Goal: Task Accomplishment & Management: Use online tool/utility

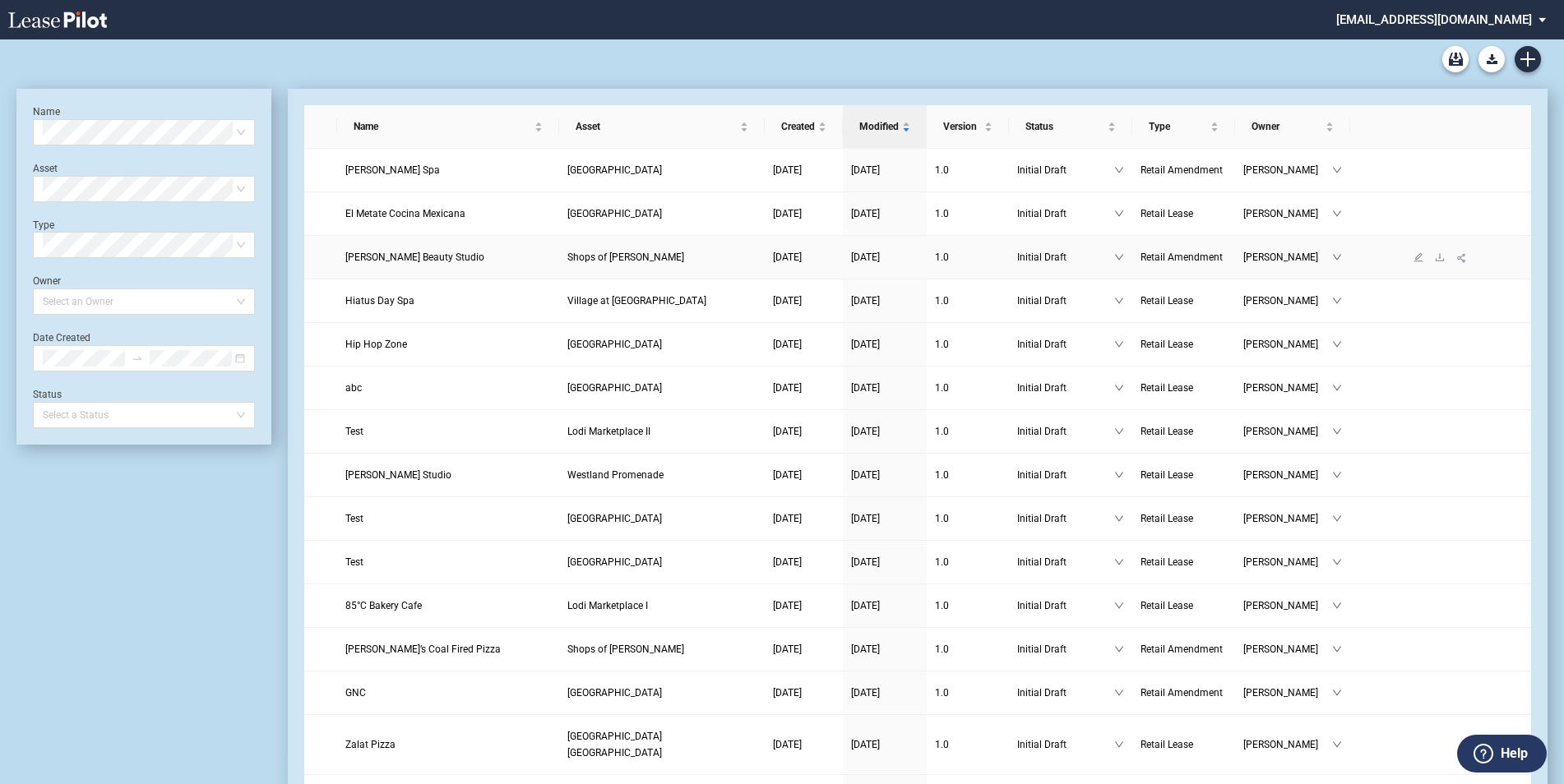
click at [611, 260] on span "Shops of [PERSON_NAME]" at bounding box center [626, 257] width 117 height 12
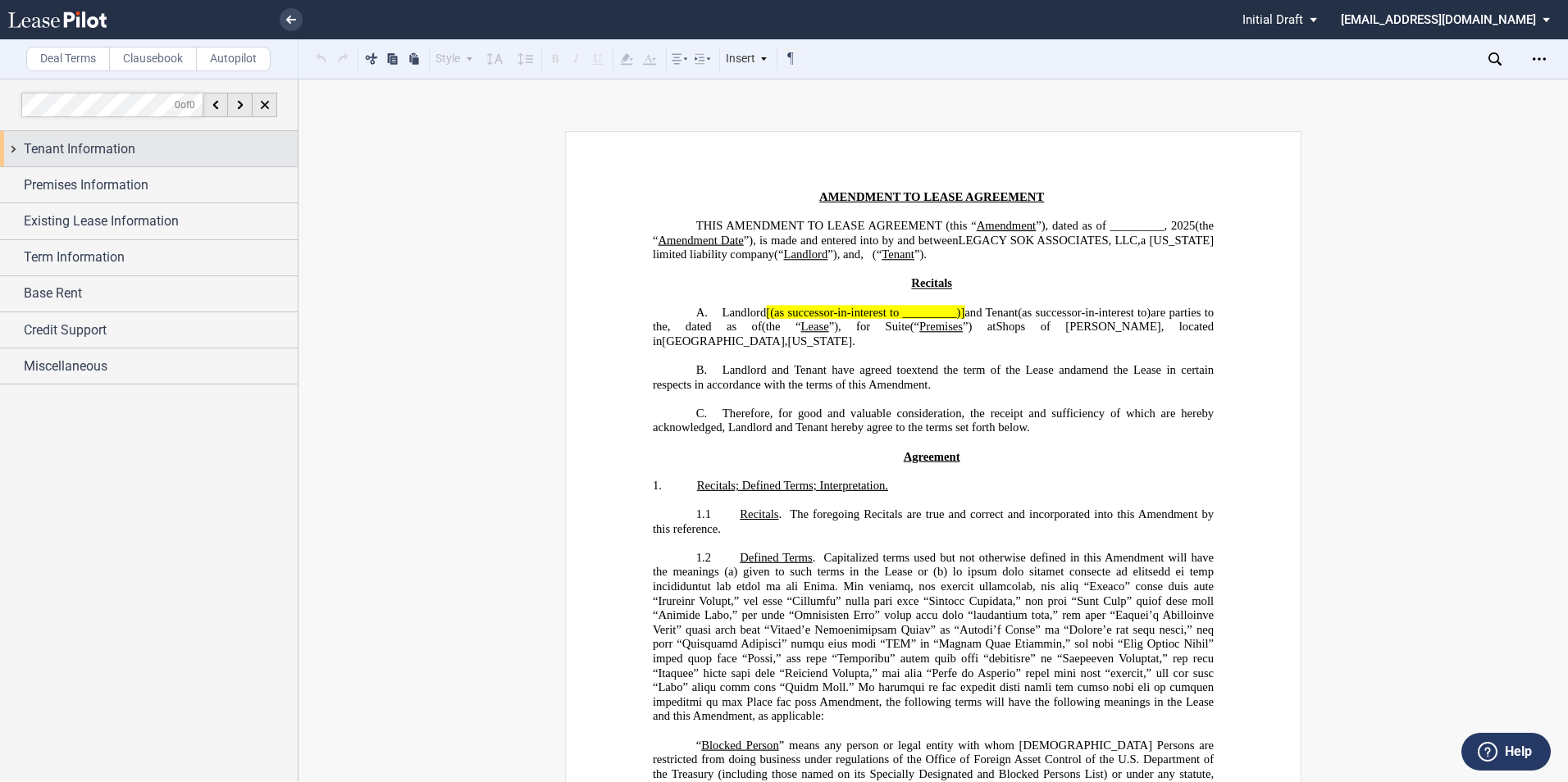
click at [115, 160] on div "Tenant Information" at bounding box center [149, 149] width 297 height 35
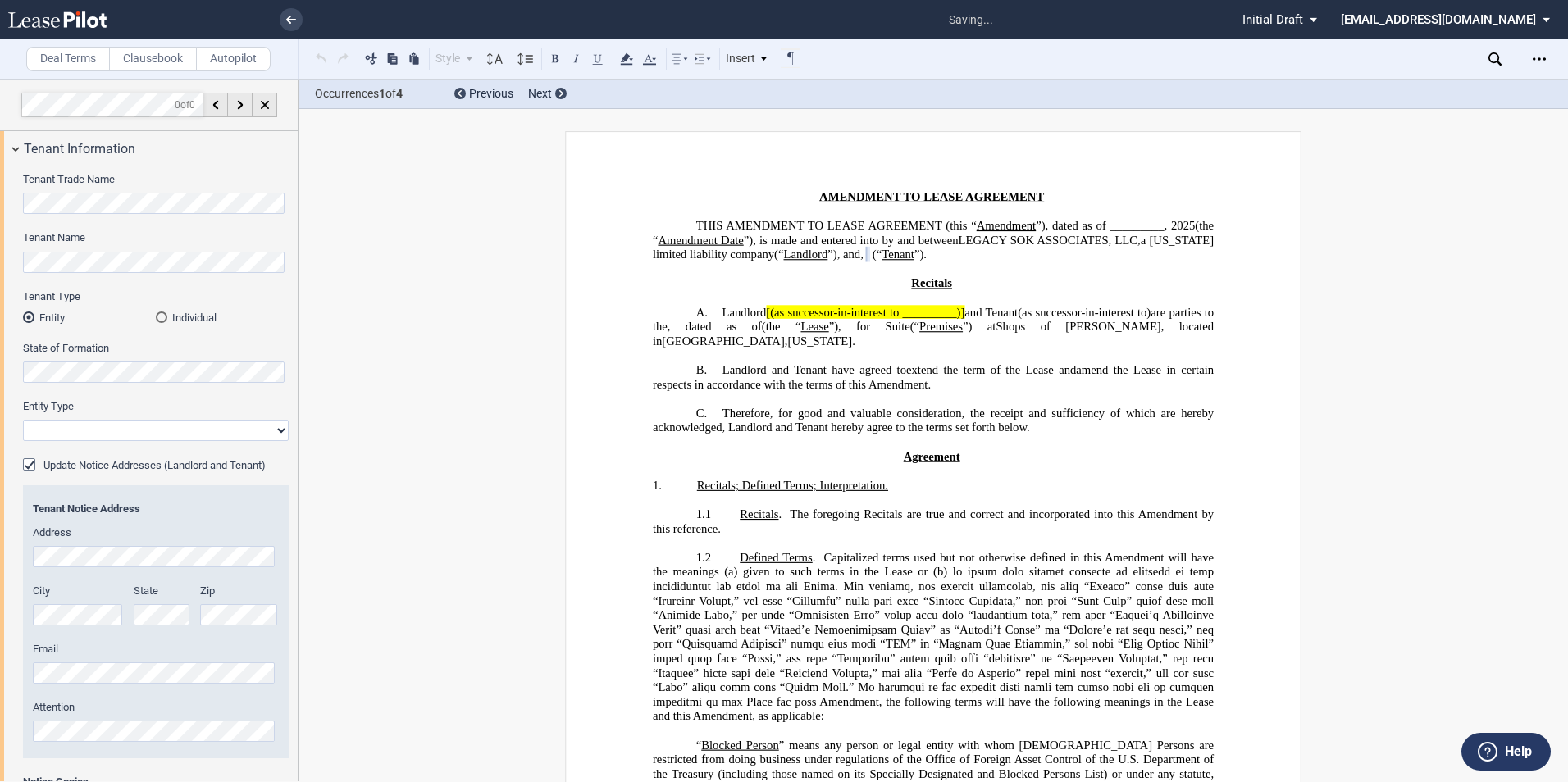
click at [77, 435] on select "Corporation Limited Liability Company General Partnership Limited Partnership O…" at bounding box center [155, 430] width 265 height 21
select select "corporation"
click at [23, 420] on select "Corporation Limited Liability Company General Partnership Limited Partnership O…" at bounding box center [155, 430] width 265 height 21
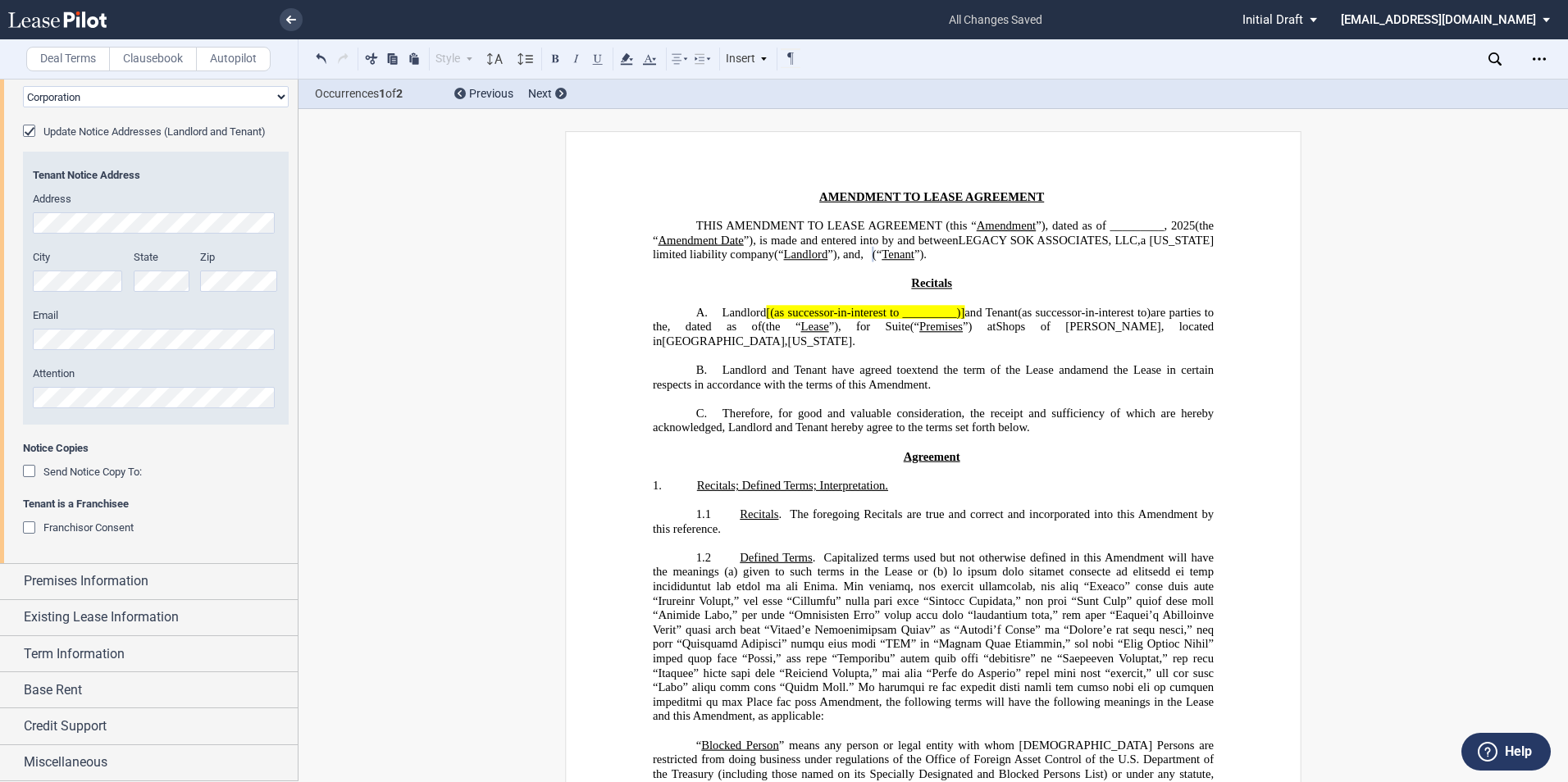
scroll to position [332, 0]
click at [1536, 57] on icon "Open Lease options menu" at bounding box center [1539, 59] width 14 height 14
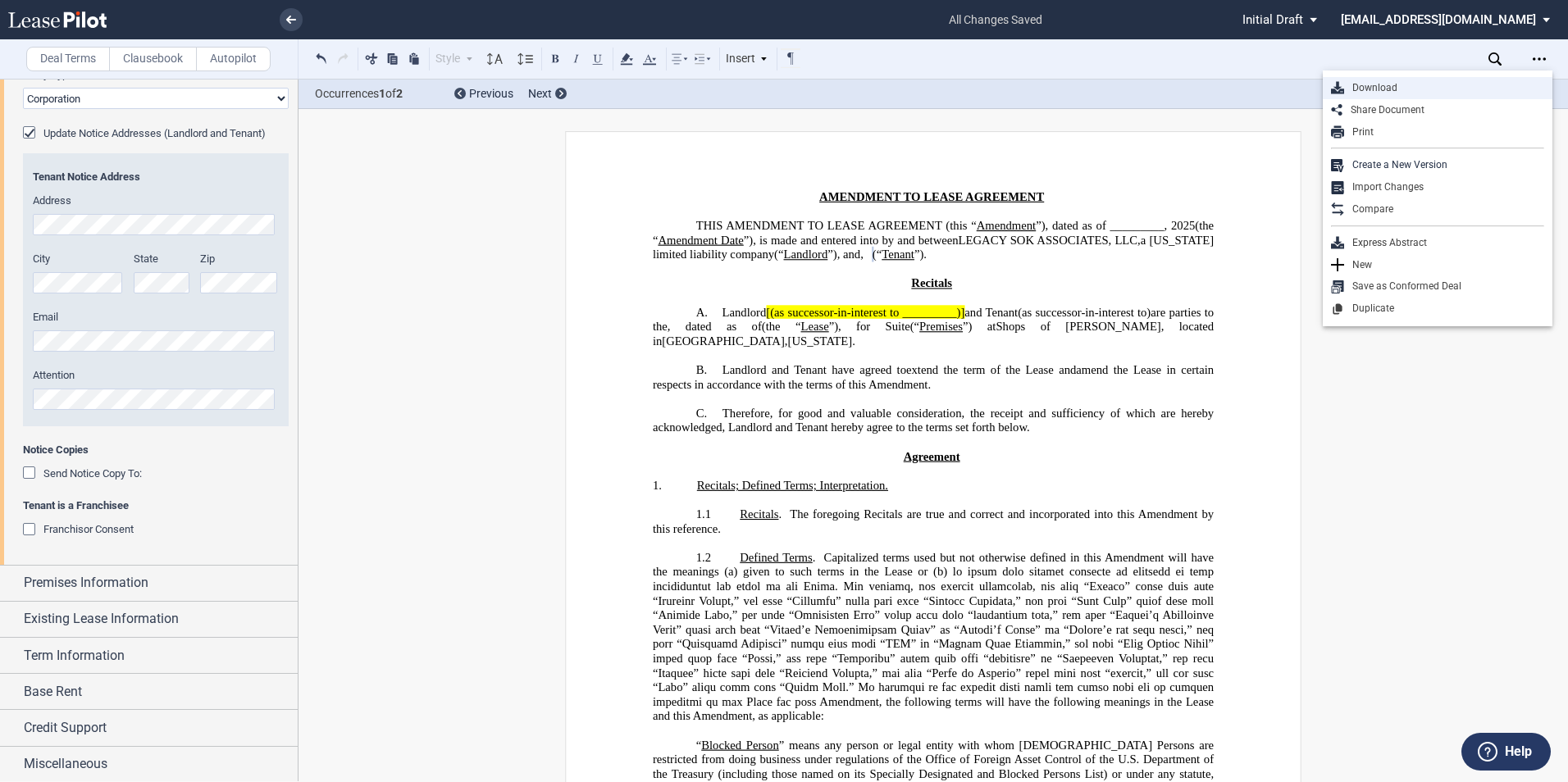
click at [1376, 83] on div "Download" at bounding box center [1444, 88] width 200 height 14
